Goal: Check status

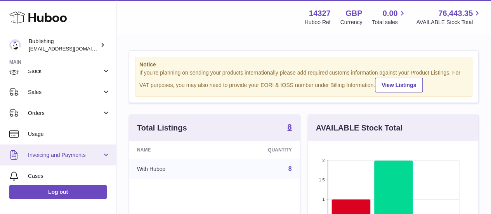
scroll to position [78, 0]
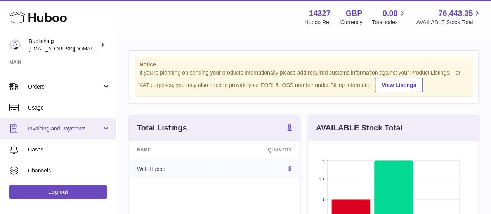
click at [61, 129] on span "Invoicing and Payments" at bounding box center [65, 128] width 74 height 7
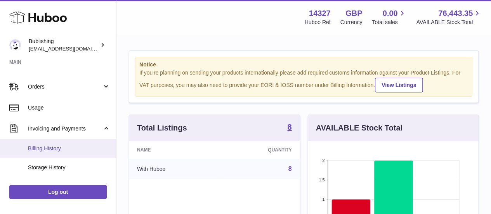
click at [62, 149] on span "Billing History" at bounding box center [69, 148] width 82 height 7
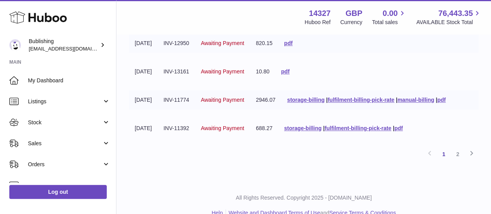
scroll to position [310, 0]
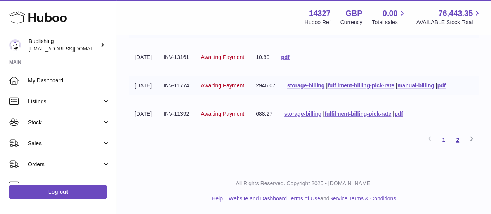
click at [456, 147] on link "2" at bounding box center [457, 140] width 14 height 14
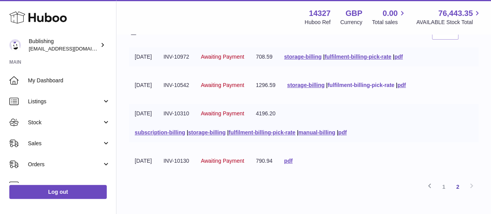
scroll to position [134, 0]
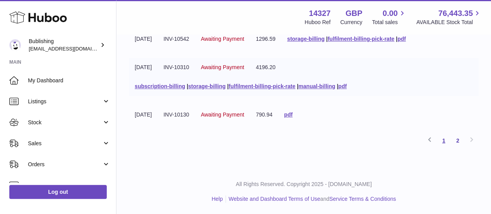
click at [443, 139] on link "1" at bounding box center [444, 140] width 14 height 14
